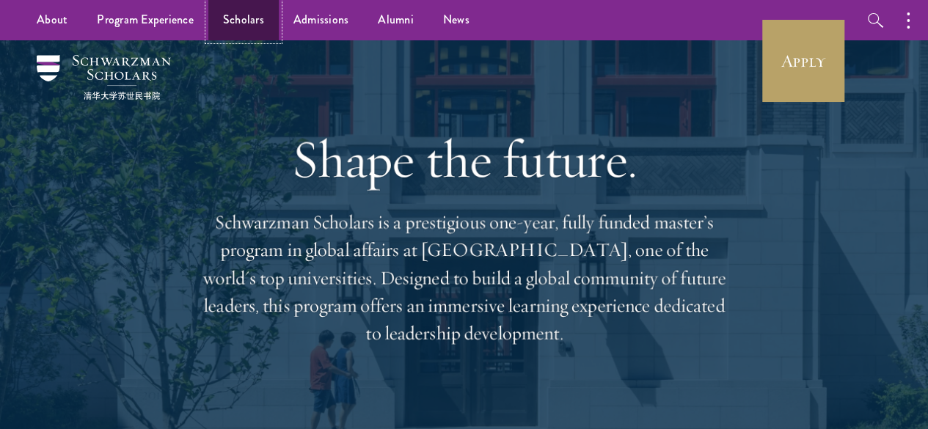
click at [246, 23] on link "Scholars" at bounding box center [243, 20] width 70 height 40
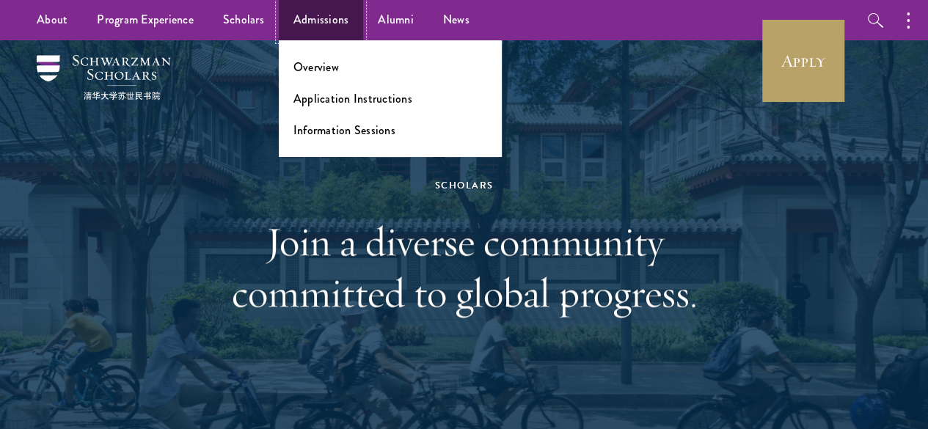
click at [318, 23] on link "Admissions" at bounding box center [321, 20] width 85 height 40
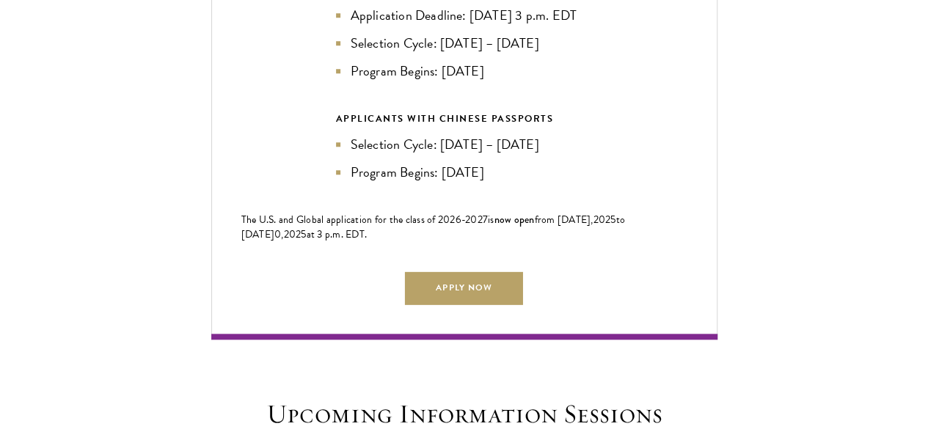
scroll to position [3005, 0]
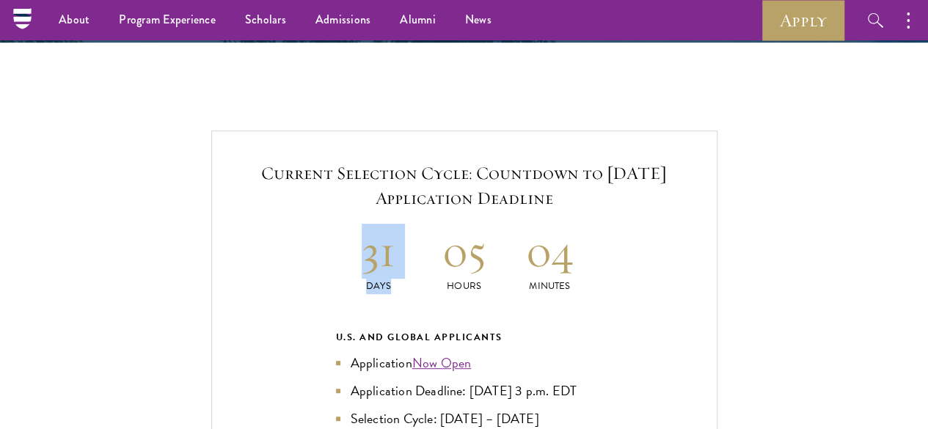
drag, startPoint x: 368, startPoint y: 183, endPoint x: 481, endPoint y: 178, distance: 113.1
click at [483, 224] on div "31 Days 05 Hours 04 Minutes" at bounding box center [464, 259] width 257 height 70
click at [78, 178] on div "Current Selection Cycle: Countdown to September 10, 2025 Application Deadline 3…" at bounding box center [464, 423] width 840 height 585
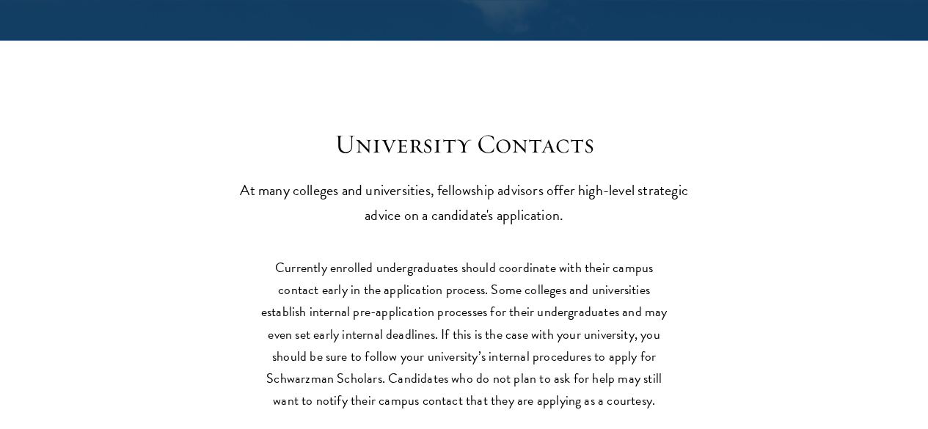
scroll to position [6010, 0]
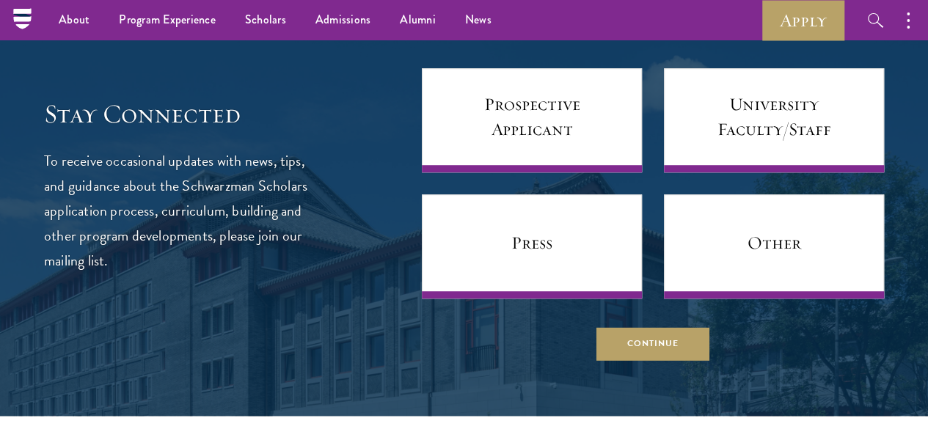
click at [288, 201] on div "Stay Connected To receive occasional updates with news, tips, and guidance abou…" at bounding box center [464, 186] width 840 height 350
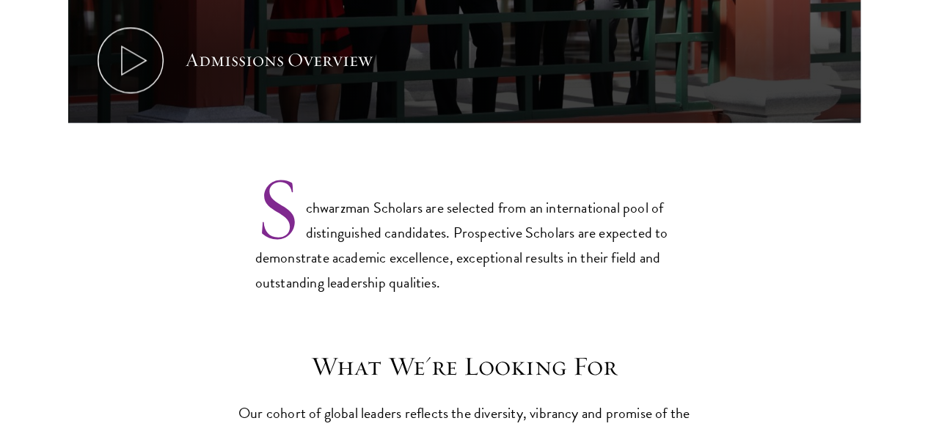
scroll to position [0, 0]
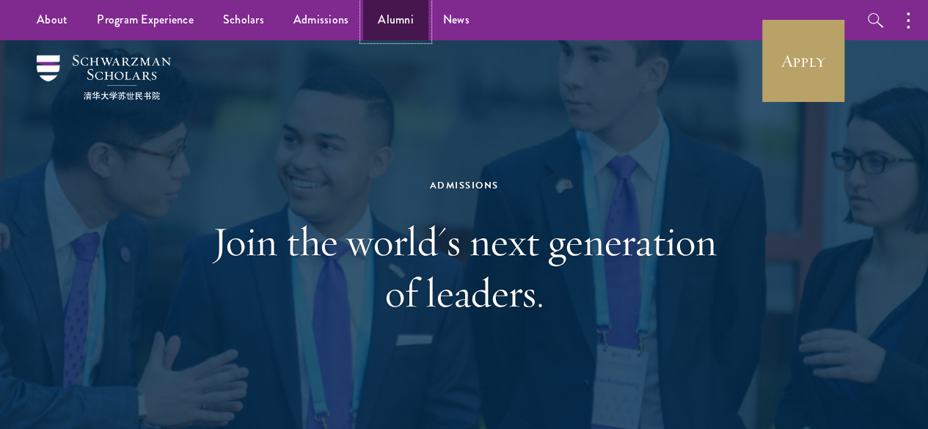
click at [415, 22] on link "Alumni" at bounding box center [395, 20] width 65 height 40
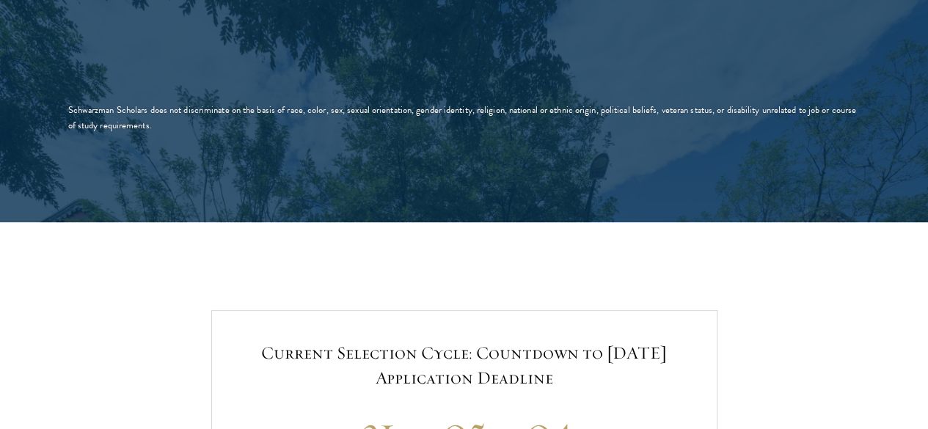
scroll to position [3757, 0]
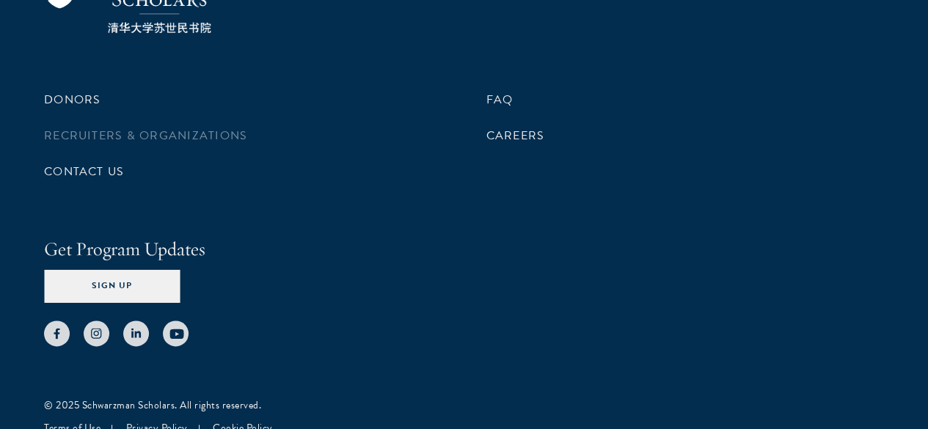
scroll to position [6072, 0]
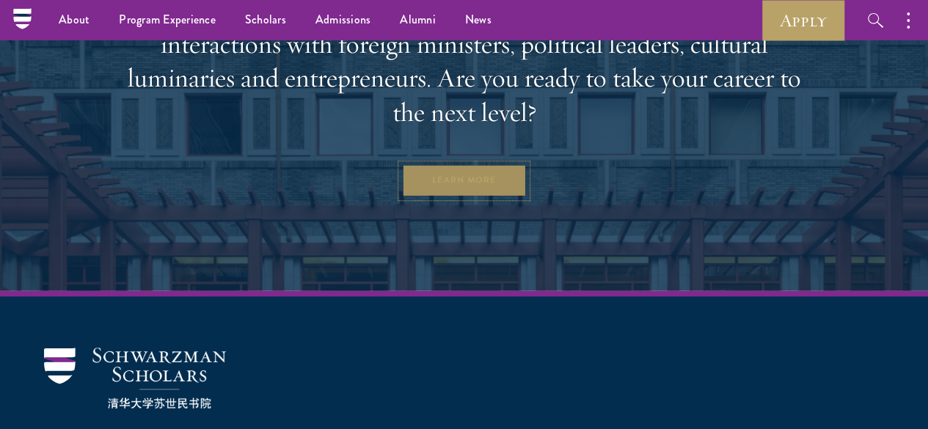
click at [458, 197] on link "Learn More" at bounding box center [463, 180] width 125 height 33
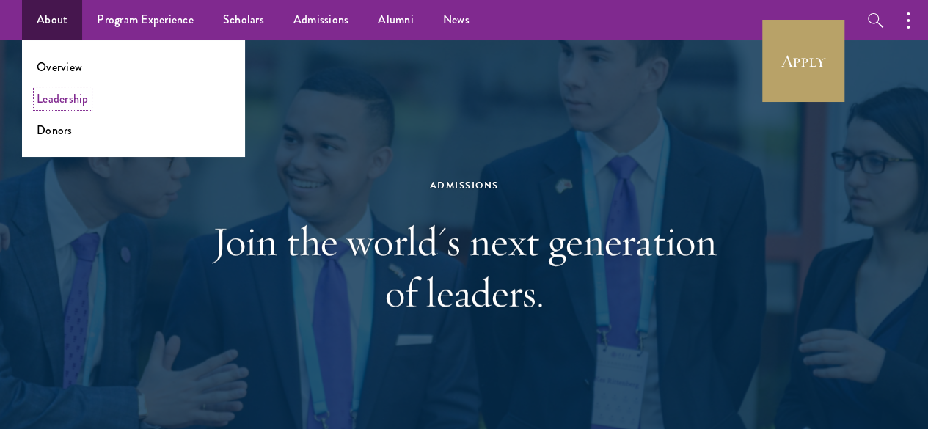
click at [73, 107] on link "Leadership" at bounding box center [63, 98] width 52 height 17
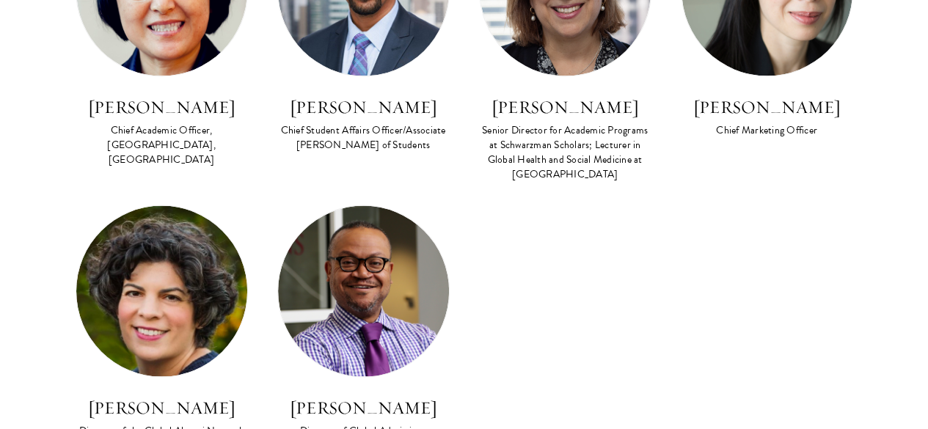
scroll to position [1358, 0]
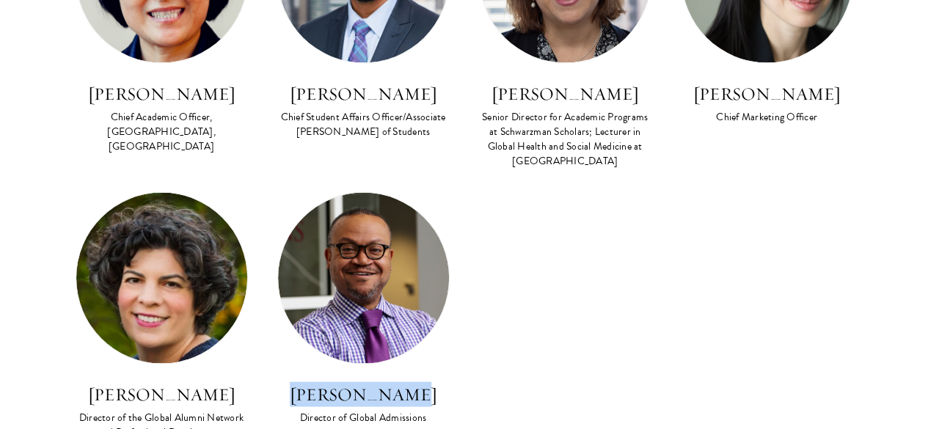
drag, startPoint x: 298, startPoint y: 275, endPoint x: 438, endPoint y: 275, distance: 140.1
click at [438, 275] on div "Cordel Faulk Director of Global Admissions" at bounding box center [364, 319] width 202 height 257
drag, startPoint x: 423, startPoint y: 278, endPoint x: 500, endPoint y: 315, distance: 85.0
click at [499, 315] on div "Lan Xue Dean Amy Celico Executive Director Amy Stursberg Chief Executive Office…" at bounding box center [464, 21] width 807 height 884
drag, startPoint x: 473, startPoint y: 279, endPoint x: 307, endPoint y: 274, distance: 166.6
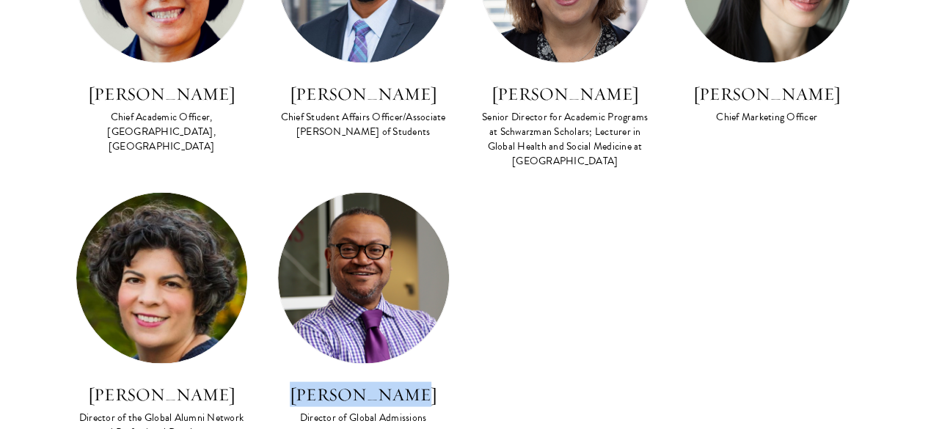
click at [307, 274] on div "Lan Xue Dean Amy Celico Executive Director Amy Stursberg Chief Executive Office…" at bounding box center [464, 21] width 807 height 884
copy h3 "Cordel Faulk"
click at [723, 175] on div "Lan Xue Dean Amy Celico Executive Director Amy Stursberg Chief Executive Office…" at bounding box center [464, 21] width 807 height 884
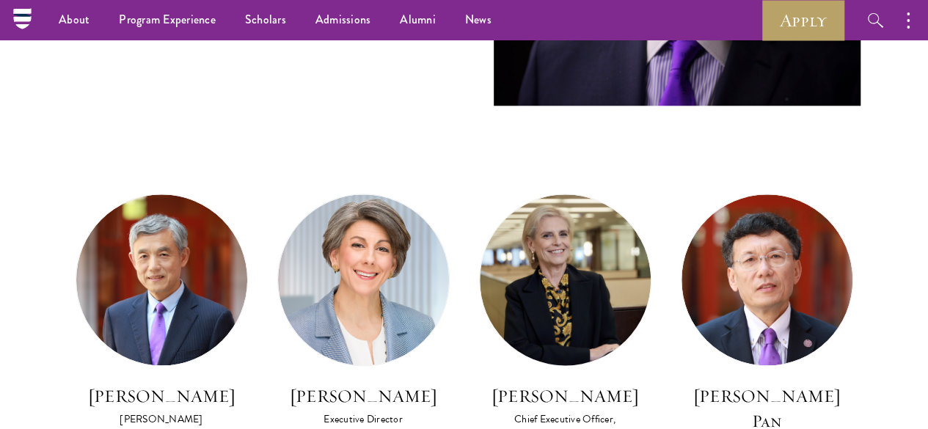
scroll to position [731, 0]
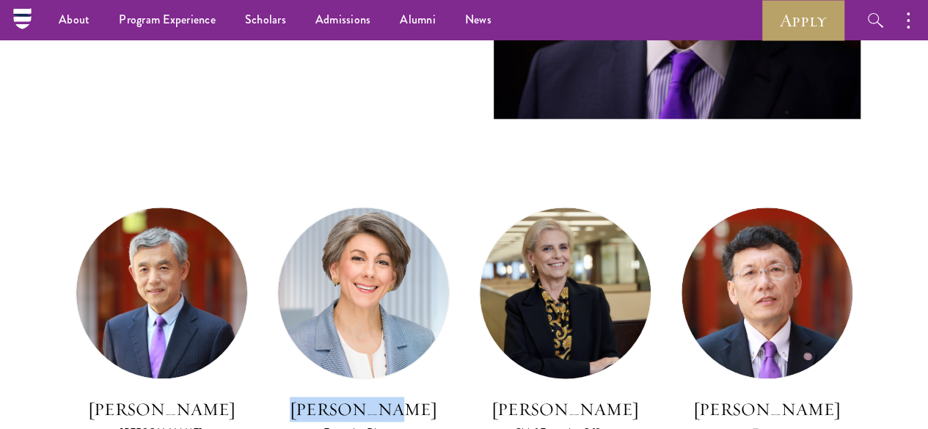
drag, startPoint x: 361, startPoint y: 334, endPoint x: 452, endPoint y: 334, distance: 91.0
click at [452, 334] on div "Amy Celico Executive Director" at bounding box center [364, 335] width 202 height 257
copy h3 "Amy Celico"
click at [447, 213] on img at bounding box center [363, 293] width 171 height 171
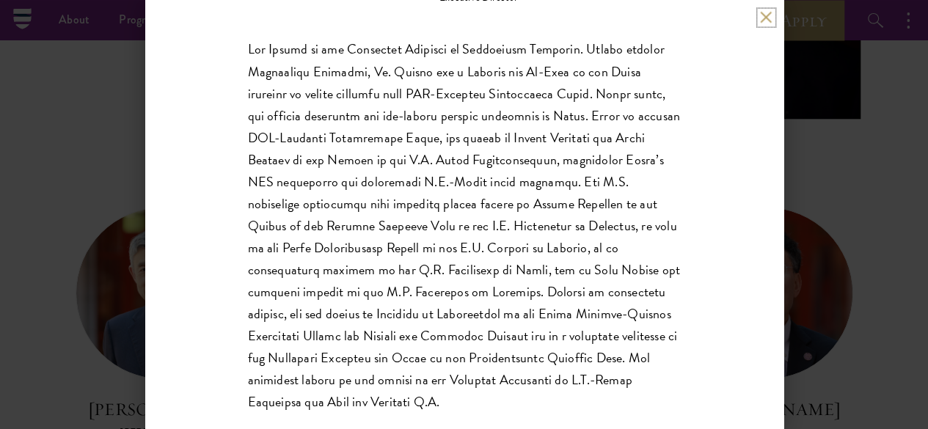
scroll to position [272, 0]
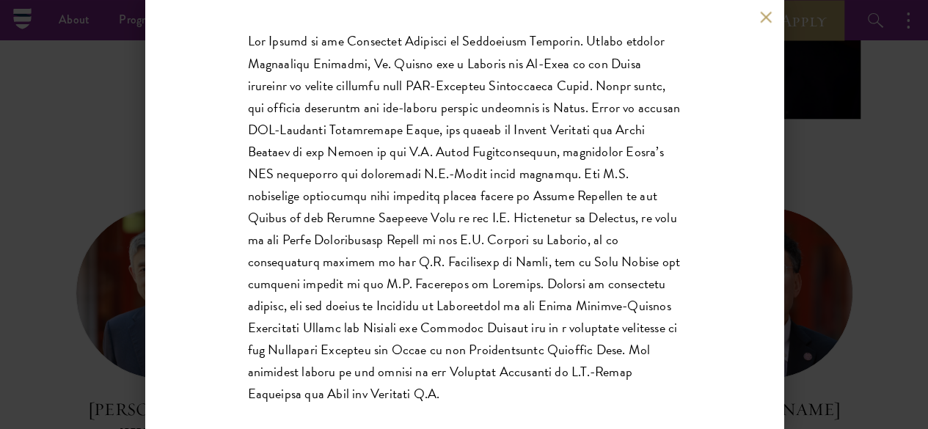
click at [902, 274] on div "Amy Celico Executive Director Ms. Celico holds a Master of International Public…" at bounding box center [464, 214] width 928 height 429
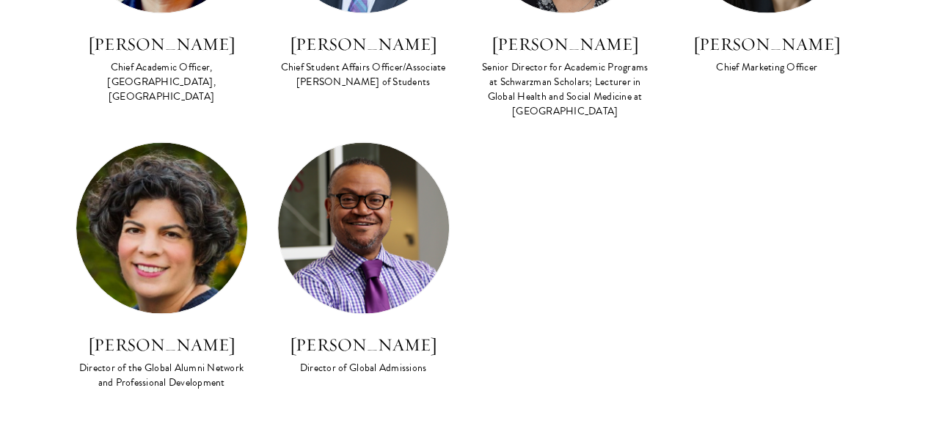
scroll to position [1482, 0]
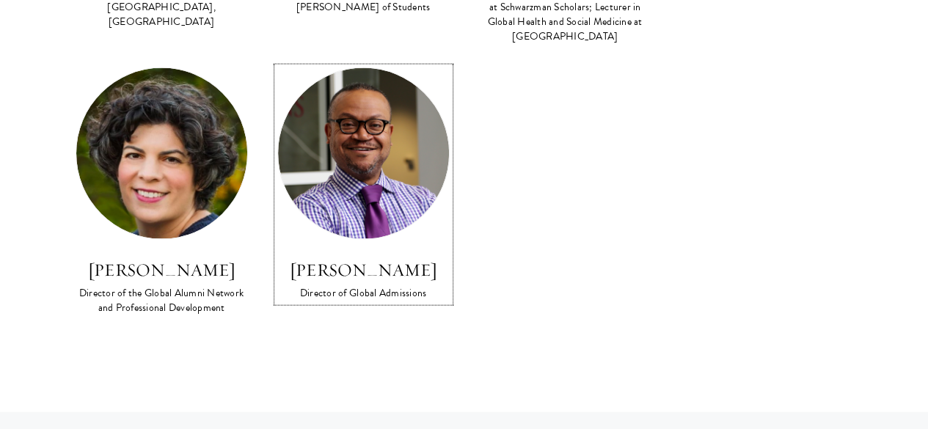
click at [369, 114] on img at bounding box center [363, 153] width 171 height 171
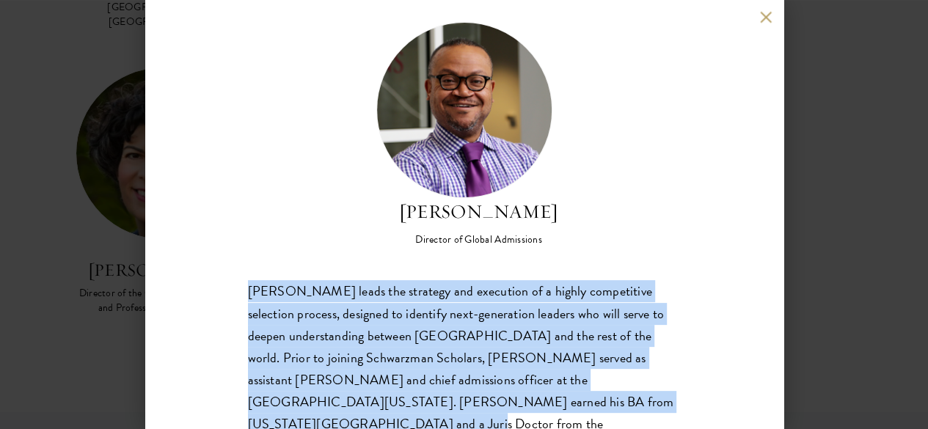
scroll to position [37, 0]
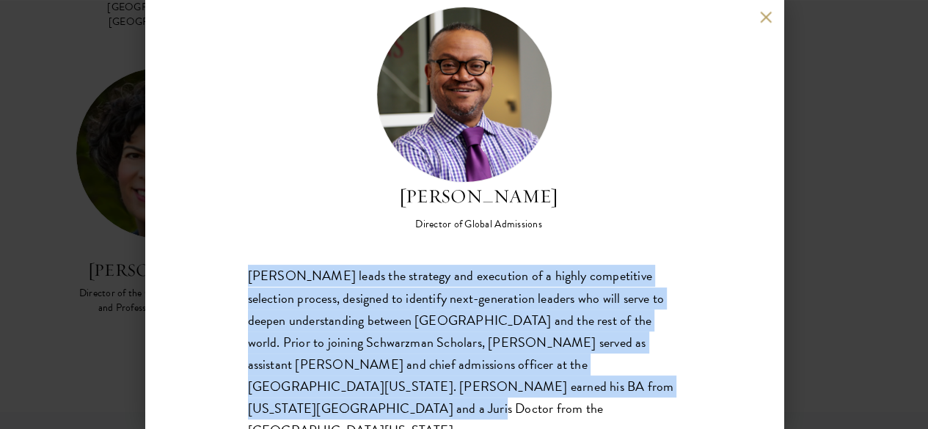
drag, startPoint x: 242, startPoint y: 271, endPoint x: 618, endPoint y: 381, distance: 392.1
click at [618, 381] on div "Cordel Faulk Director of Global Admissions Cordel Faulk leads the strategy and …" at bounding box center [464, 214] width 638 height 429
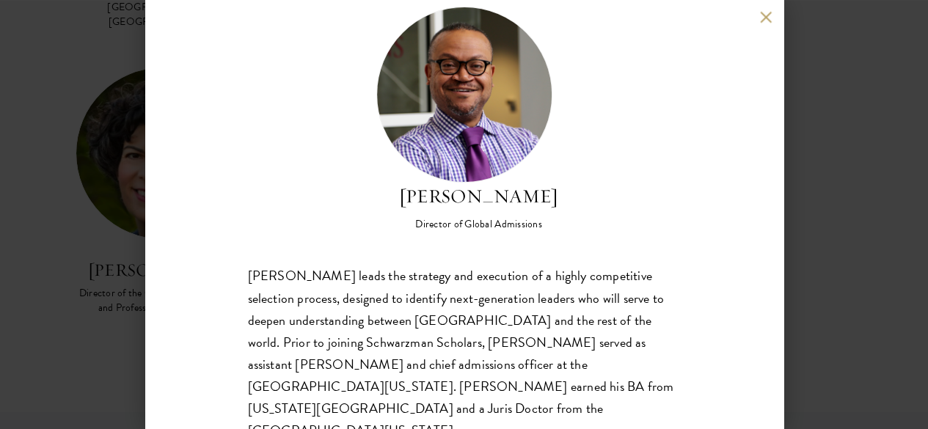
click at [857, 296] on div "Cordel Faulk Director of Global Admissions Cordel Faulk leads the strategy and …" at bounding box center [464, 214] width 928 height 429
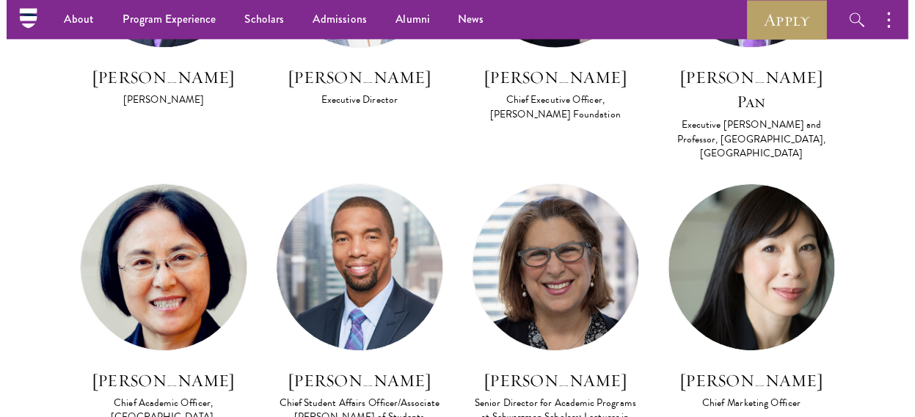
scroll to position [1349, 0]
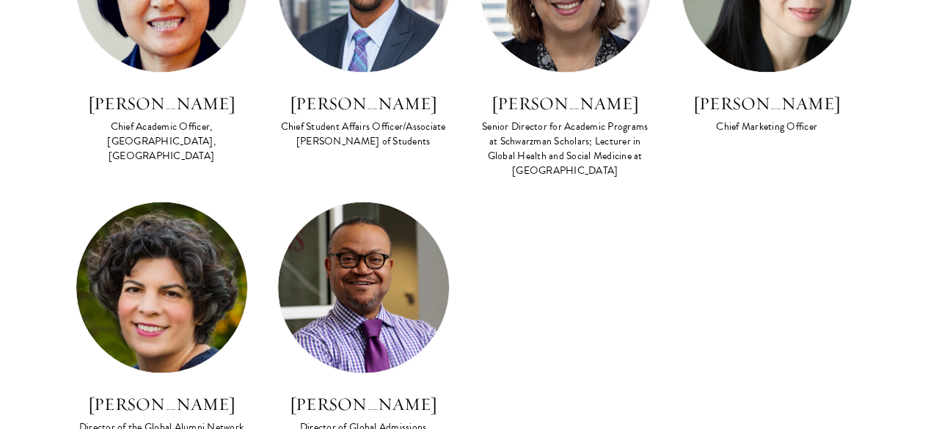
click at [236, 202] on img at bounding box center [161, 287] width 171 height 171
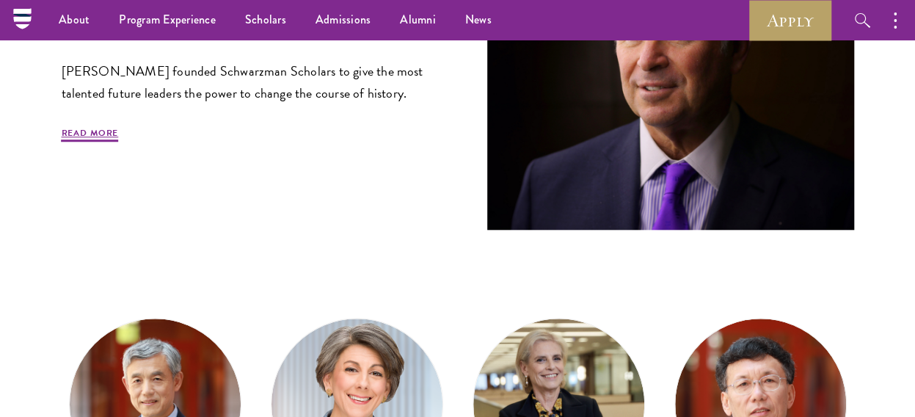
scroll to position [984, 0]
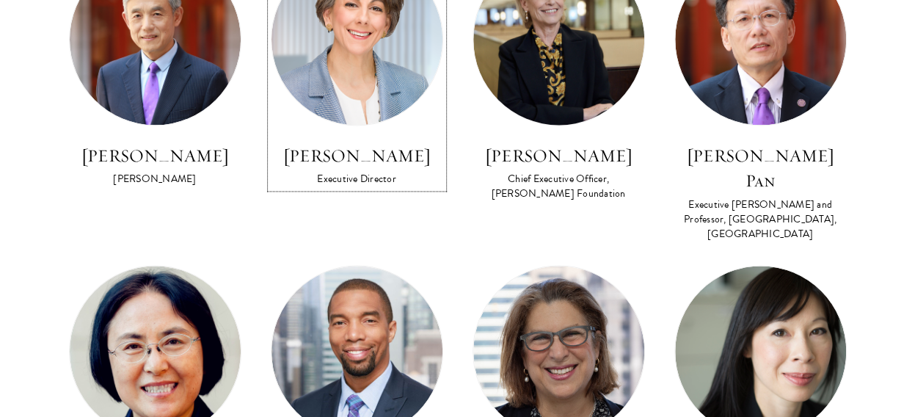
click at [330, 95] on img at bounding box center [356, 39] width 171 height 171
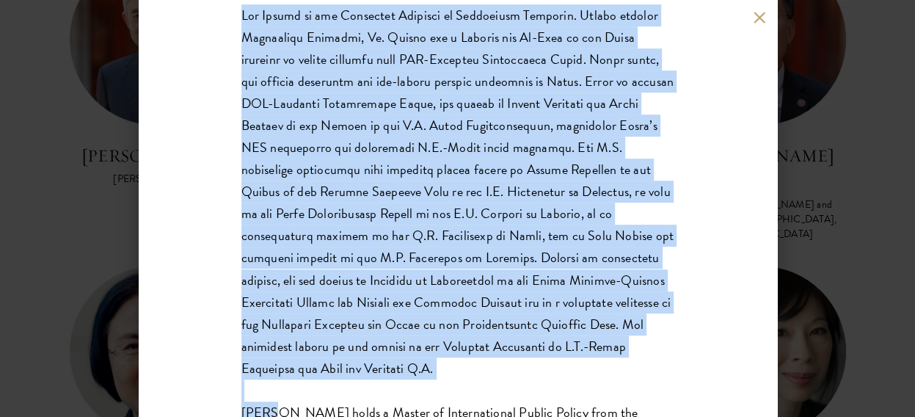
scroll to position [300, 0]
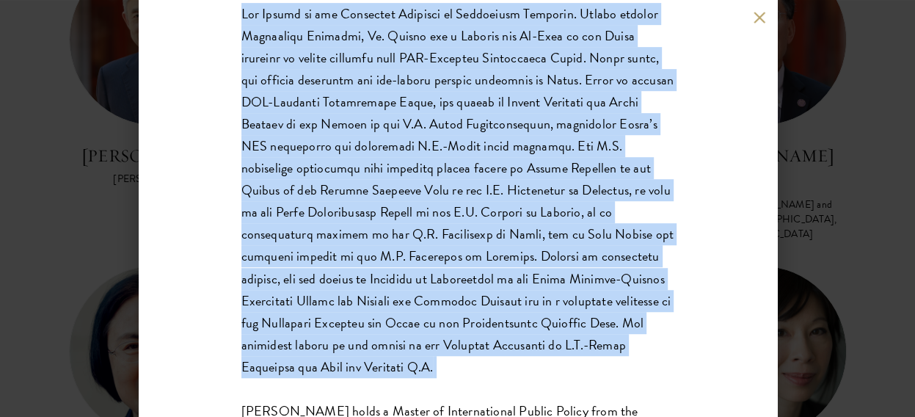
drag, startPoint x: 240, startPoint y: 313, endPoint x: 448, endPoint y: 363, distance: 214.2
click at [509, 380] on div "Amy Celico Executive Director Ms. Celico holds a Master of International Public…" at bounding box center [458, 208] width 638 height 417
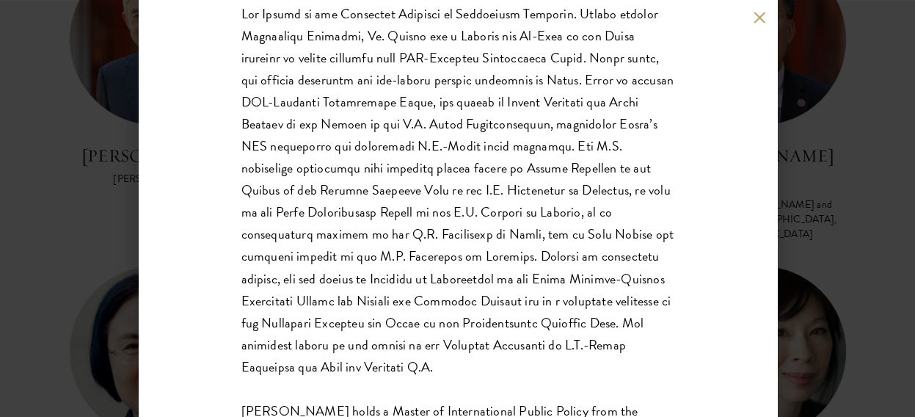
click at [62, 266] on div "Amy Celico Executive Director Ms. Celico holds a Master of International Public…" at bounding box center [457, 208] width 915 height 417
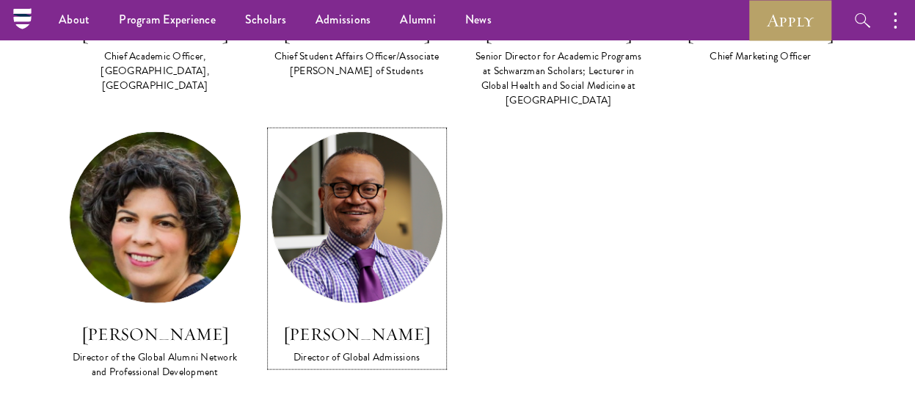
scroll to position [1055, 0]
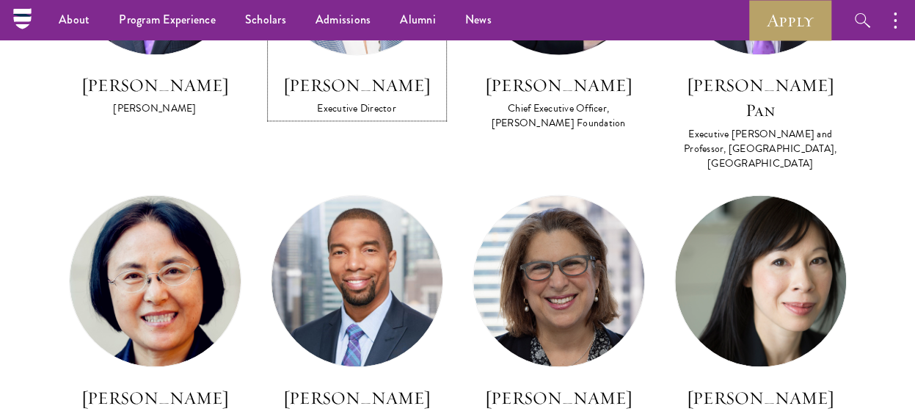
click at [335, 106] on div "Executive Director" at bounding box center [357, 108] width 172 height 15
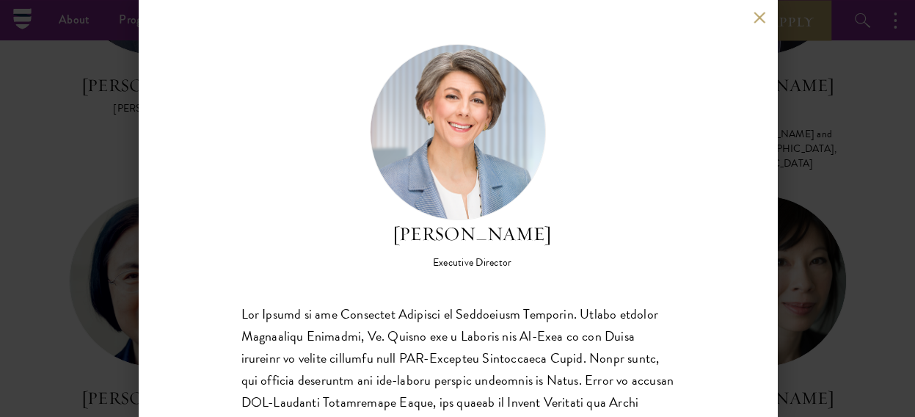
scroll to position [415, 0]
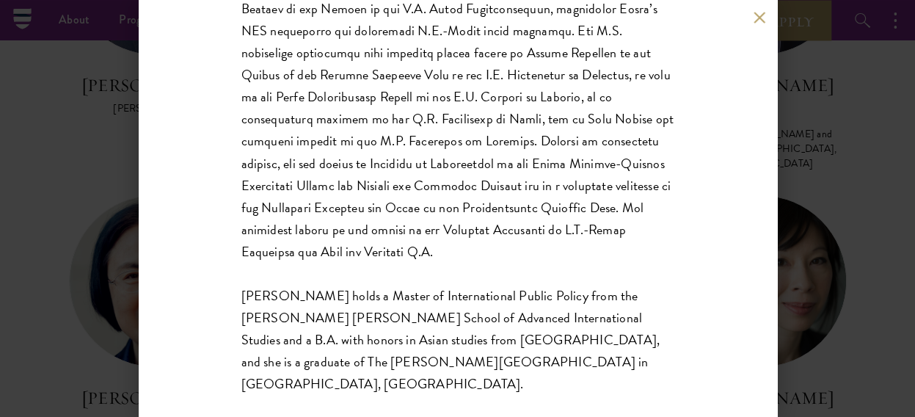
click at [69, 267] on div "Amy Celico Executive Director Ms. Celico holds a Master of International Public…" at bounding box center [457, 208] width 915 height 417
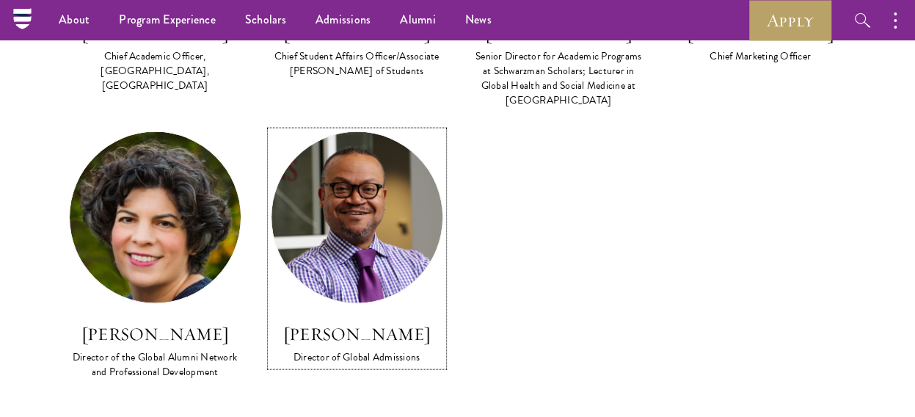
scroll to position [1054, 0]
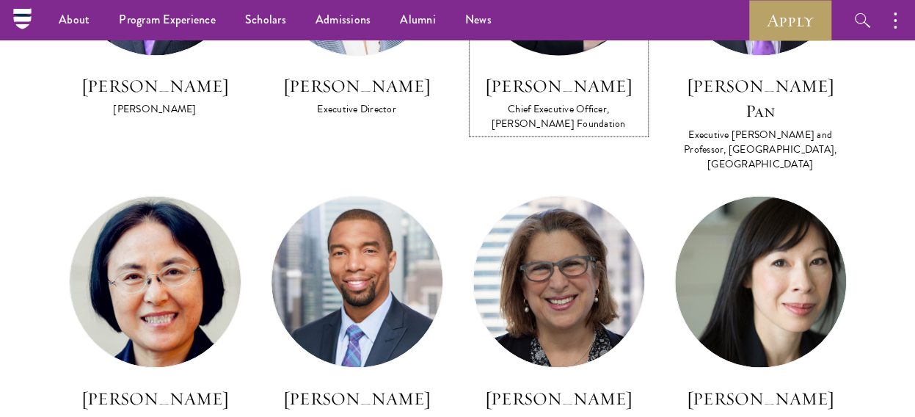
click at [557, 74] on h3 "Amy Stursberg" at bounding box center [558, 85] width 172 height 25
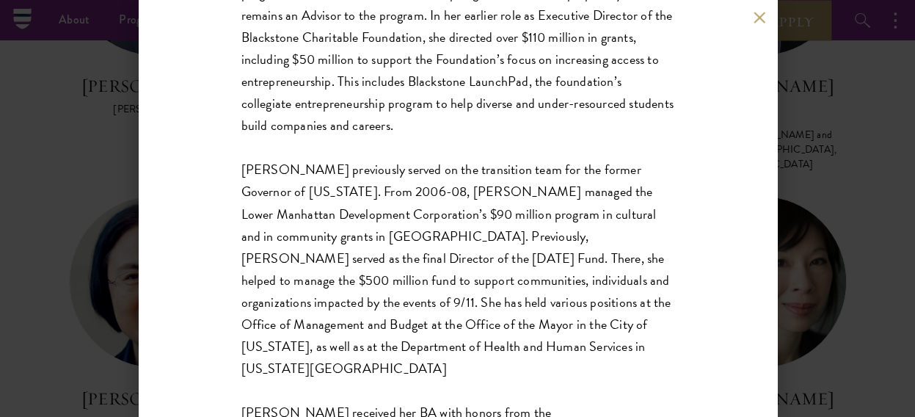
scroll to position [503, 0]
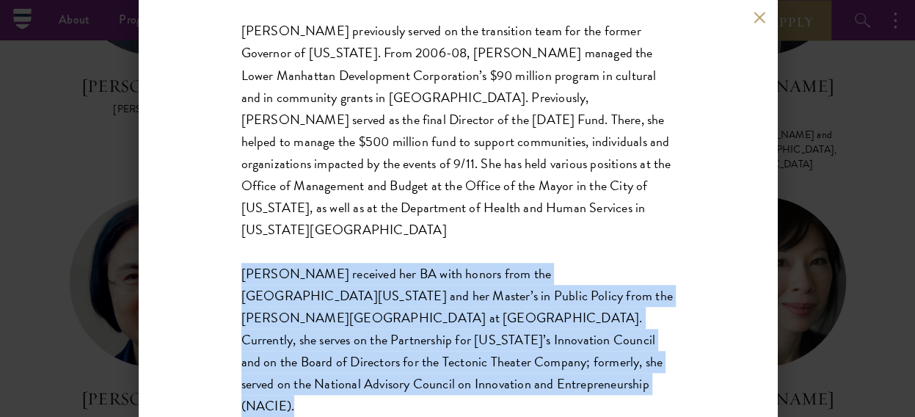
drag, startPoint x: 241, startPoint y: 249, endPoint x: 412, endPoint y: 362, distance: 204.9
click at [421, 369] on div "Amy Stursberg Chief Executive Officer, Stephen A. Schwarzman Foundation Amy Stu…" at bounding box center [458, 208] width 638 height 417
click at [764, 12] on button at bounding box center [759, 17] width 12 height 12
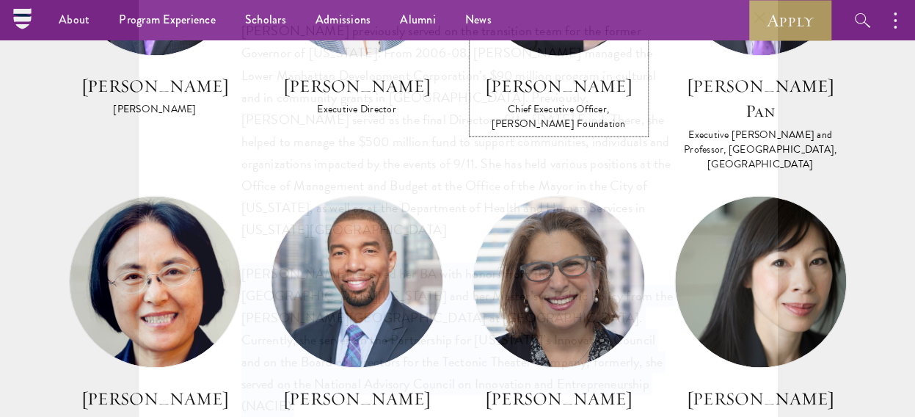
scroll to position [937, 0]
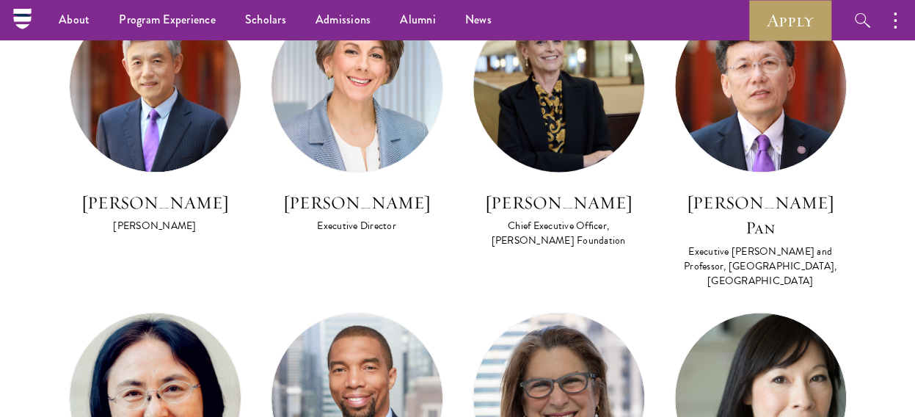
click at [909, 106] on section "Program Leadership Stephen A. Schwarzman Founding Trustee of Schwarzman Scholar…" at bounding box center [457, 190] width 915 height 1387
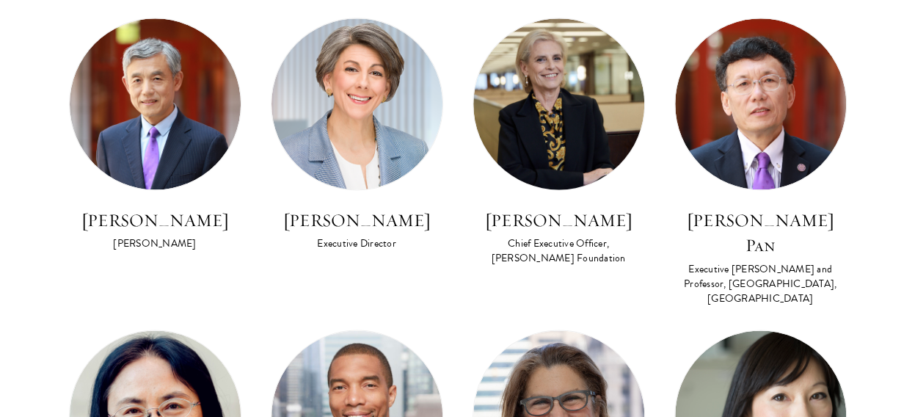
scroll to position [927, 0]
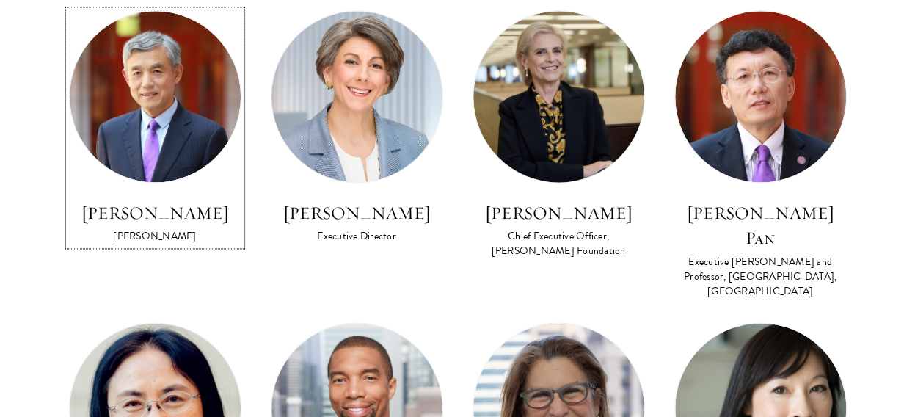
click at [124, 80] on img at bounding box center [155, 96] width 171 height 171
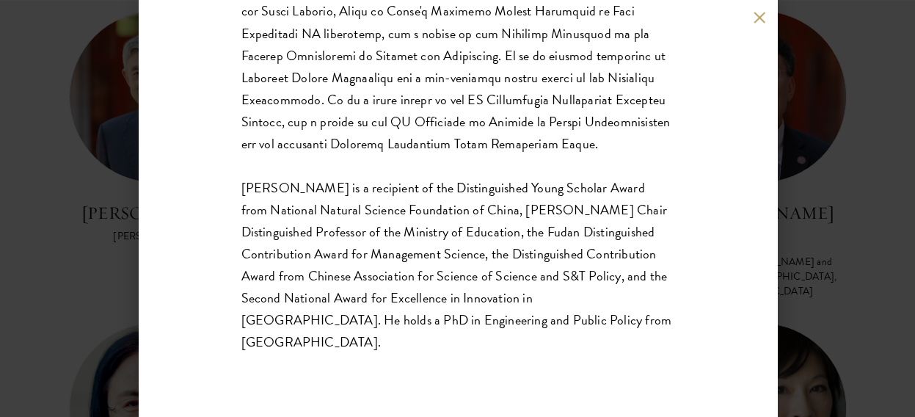
scroll to position [547, 0]
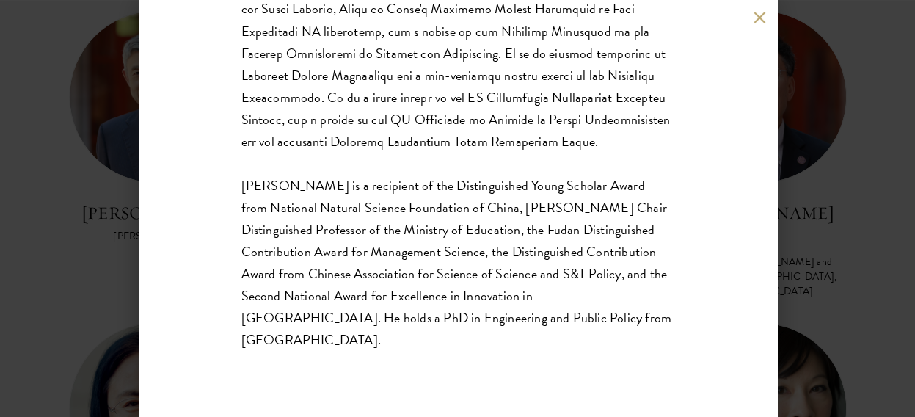
click at [820, 177] on div "Lan Xue Dean Dr. Xue is a recipient of the Distinguished Young Scholar Award fr…" at bounding box center [457, 208] width 915 height 417
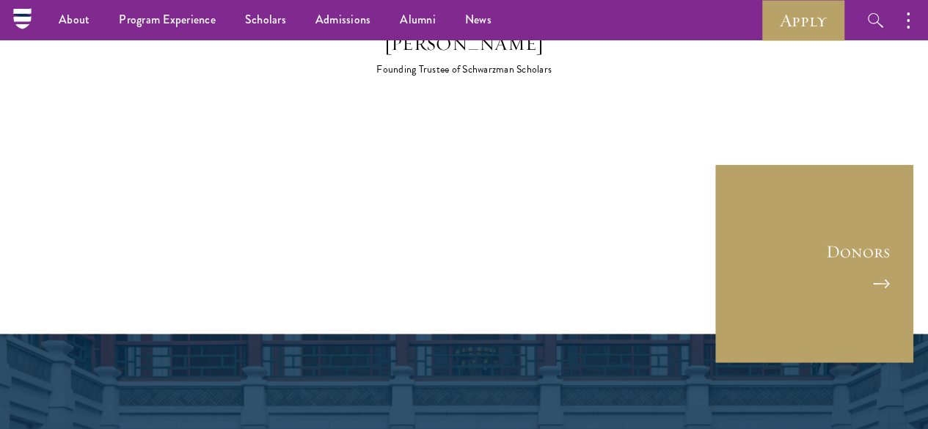
scroll to position [4389, 0]
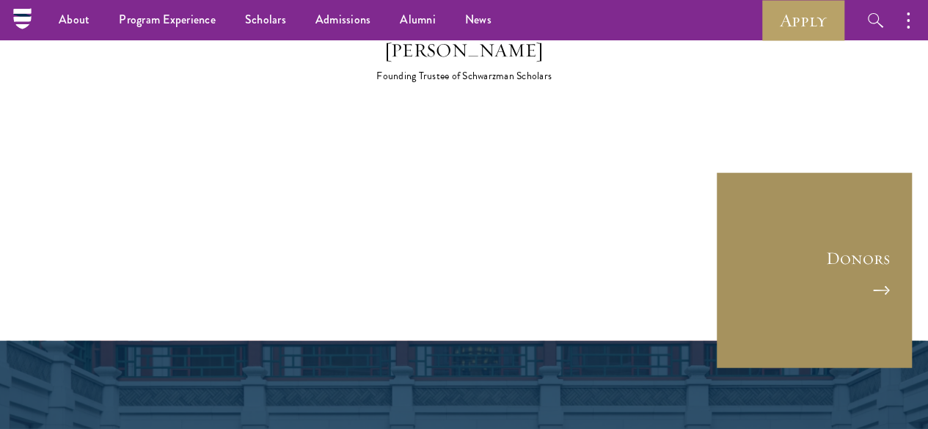
click at [839, 172] on link "Donors" at bounding box center [814, 271] width 198 height 198
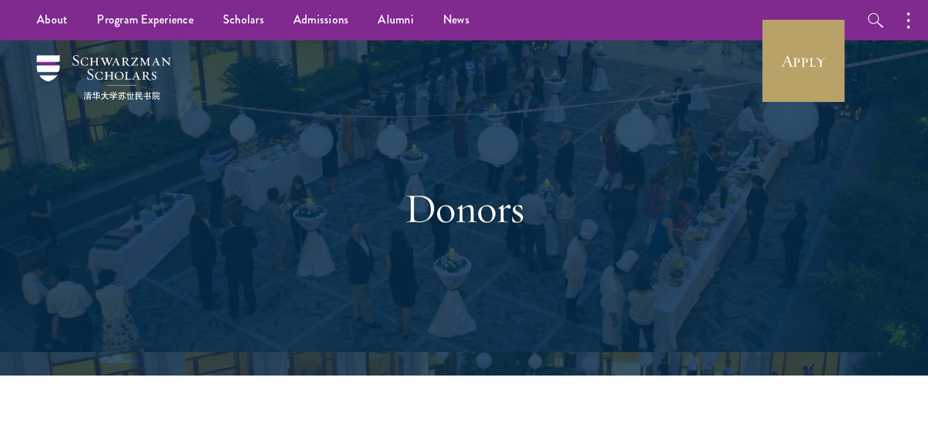
click at [484, 27] on ul "About Overview Leadership Donors Program Experience Overview Curriculum Student…" at bounding box center [313, 20] width 582 height 40
click at [452, 25] on link "News" at bounding box center [456, 20] width 56 height 40
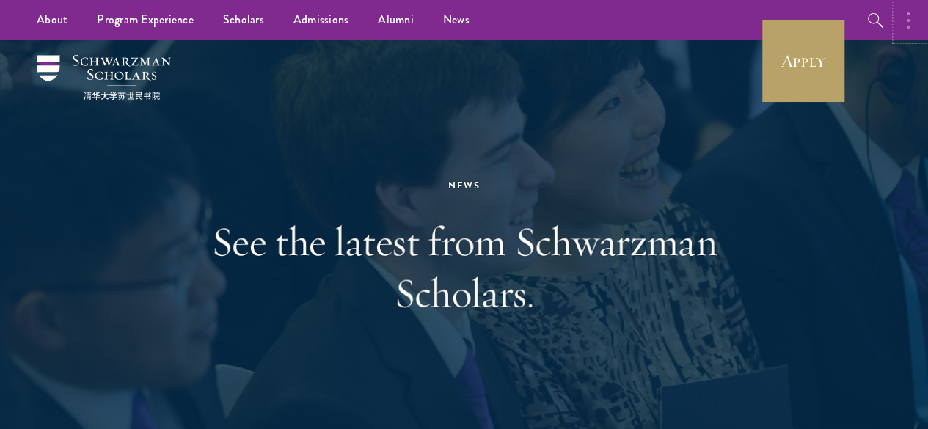
click at [902, 32] on button "button" at bounding box center [912, 20] width 32 height 40
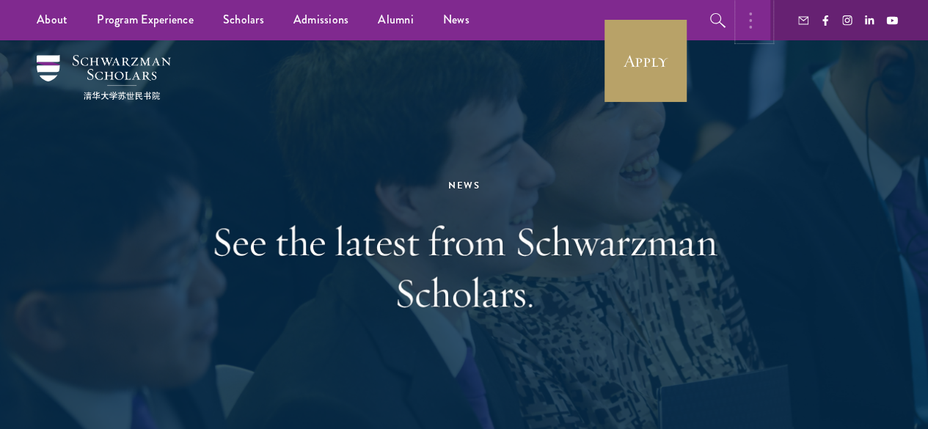
click at [750, 21] on icon "button" at bounding box center [750, 21] width 3 height 18
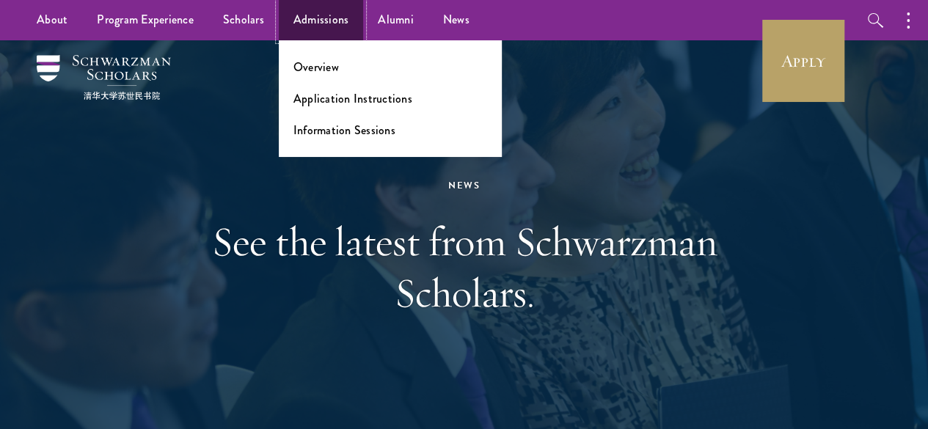
click at [343, 26] on link "Admissions" at bounding box center [321, 20] width 85 height 40
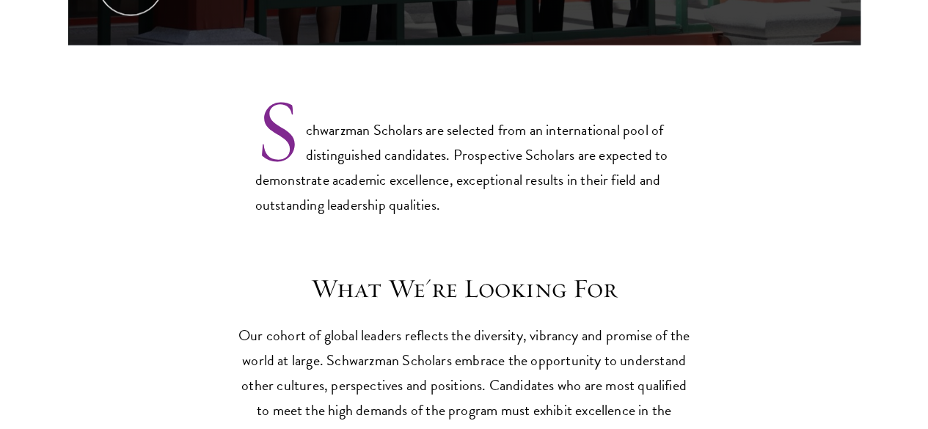
scroll to position [1502, 0]
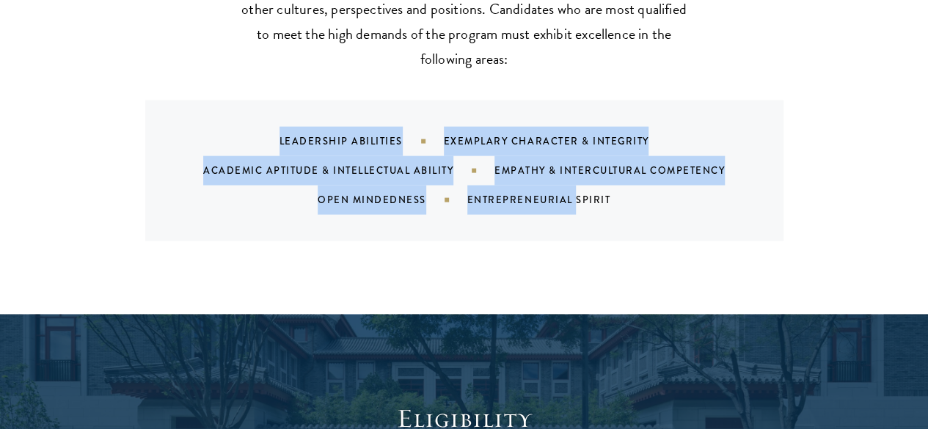
drag, startPoint x: 269, startPoint y: 117, endPoint x: 585, endPoint y: 182, distance: 322.8
click at [584, 181] on div "Leadership Abilities Exemplary Character & Integrity Academic Aptitude & Intell…" at bounding box center [482, 171] width 603 height 88
click at [585, 193] on div "Entrepreneurial Spirit" at bounding box center [557, 200] width 180 height 14
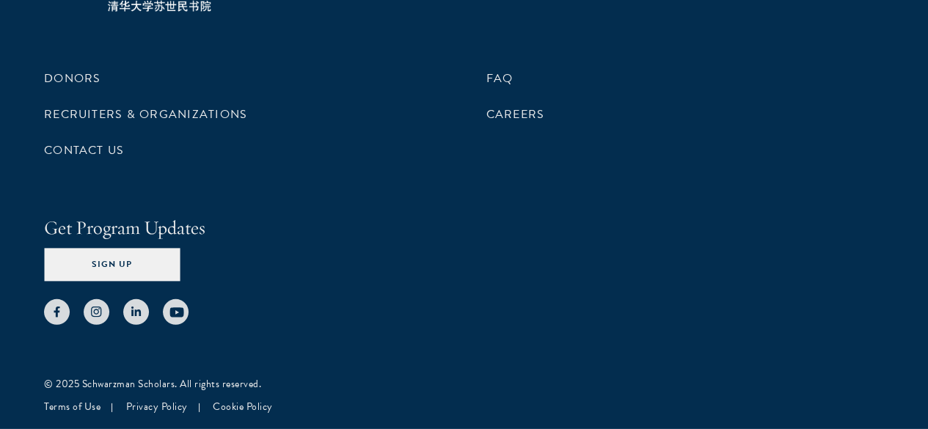
scroll to position [7687, 0]
